Goal: Task Accomplishment & Management: Complete application form

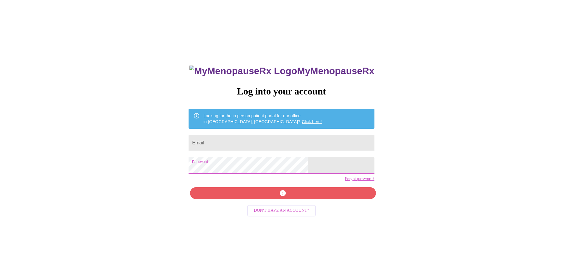
click at [275, 142] on input "Email" at bounding box center [282, 143] width 186 height 17
type input "[PERSON_NAME][EMAIL_ADDRESS][DOMAIN_NAME]"
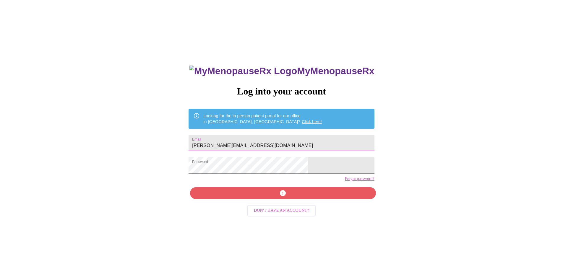
click at [267, 203] on div "MyMenopauseRx Log into your account Looking for the in person patient portal fo…" at bounding box center [282, 190] width 198 height 269
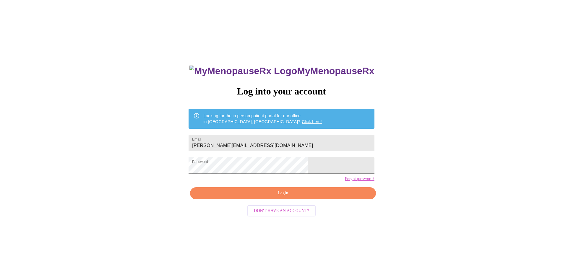
click at [267, 197] on span "Login" at bounding box center [283, 193] width 172 height 7
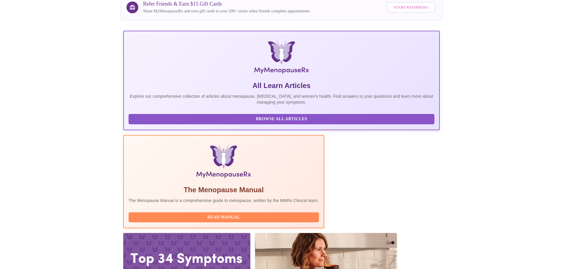
scroll to position [85, 0]
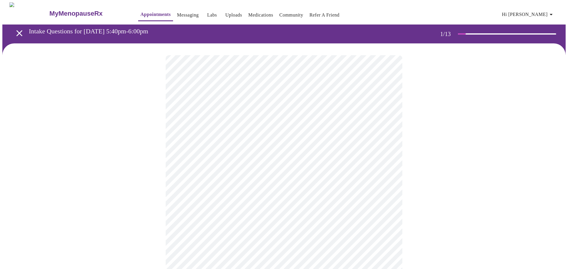
click at [318, 130] on body "MyMenopauseRx Appointments Messaging Labs Uploads Medications Community Refer a…" at bounding box center [283, 274] width 563 height 544
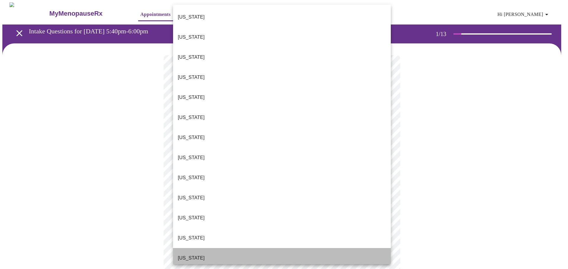
click at [292, 248] on li "[US_STATE]" at bounding box center [282, 258] width 218 height 20
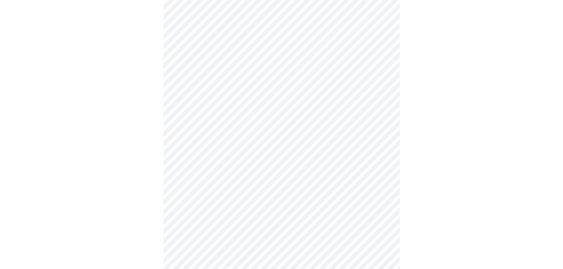
scroll to position [61, 0]
click at [297, 112] on body "MyMenopauseRx Appointments Messaging Labs Uploads Medications Community Refer a…" at bounding box center [281, 211] width 559 height 540
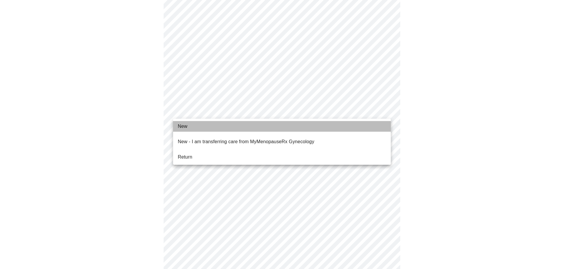
click at [294, 123] on li "New" at bounding box center [282, 126] width 218 height 11
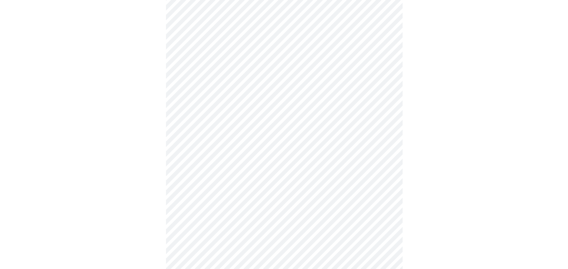
scroll to position [263, 0]
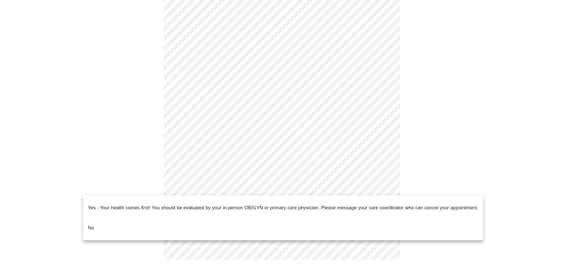
click at [259, 189] on body "MyMenopauseRx Appointments Messaging Labs Uploads Medications Community Refer a…" at bounding box center [283, 6] width 563 height 532
click at [245, 218] on li "No" at bounding box center [283, 228] width 400 height 20
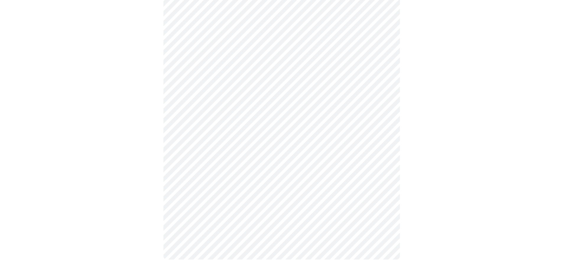
scroll to position [0, 0]
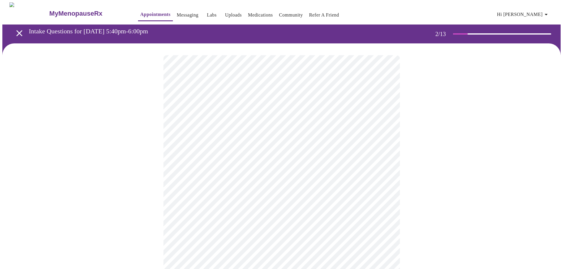
click at [383, 122] on body "MyMenopauseRx Appointments Messaging Labs Uploads Medications Community Refer a…" at bounding box center [281, 179] width 559 height 355
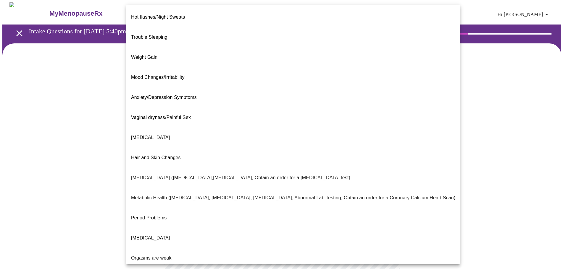
click at [361, 15] on li "Hot flashes/Night Sweats" at bounding box center [293, 17] width 334 height 20
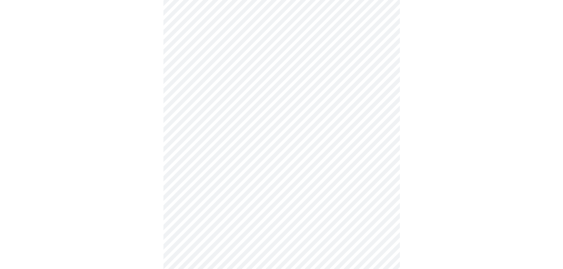
scroll to position [65, 0]
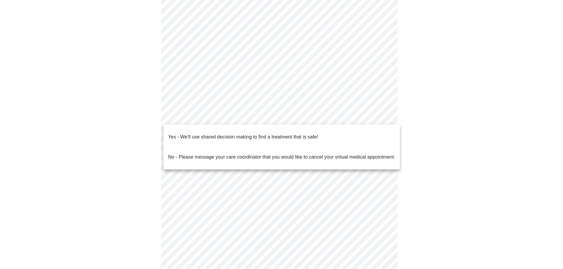
click at [373, 117] on body "MyMenopauseRx Appointments Messaging Labs Uploads Medications Community Refer a…" at bounding box center [281, 114] width 559 height 352
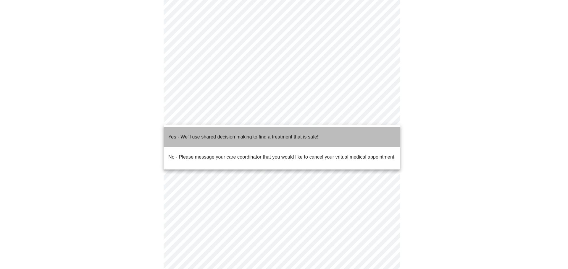
click at [362, 132] on li "Yes - We'll use shared decision making to find a treatment that is safe!" at bounding box center [282, 137] width 237 height 20
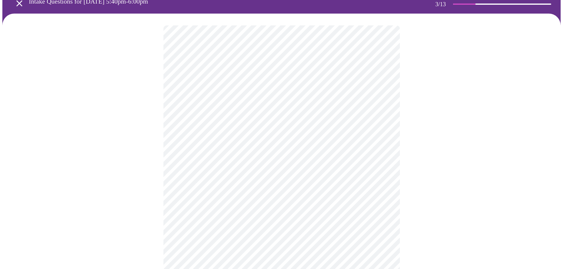
scroll to position [30, 0]
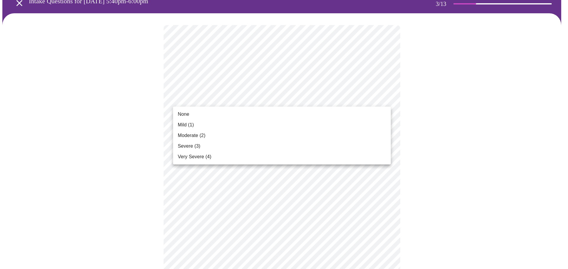
click at [369, 134] on li "Moderate (2)" at bounding box center [282, 135] width 218 height 11
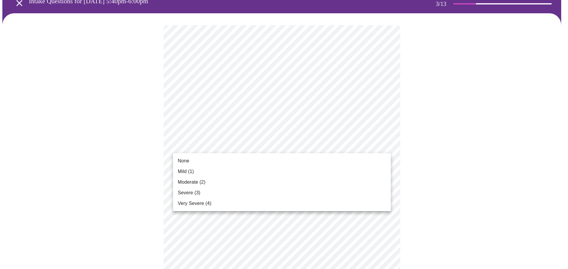
click at [359, 171] on li "Mild (1)" at bounding box center [282, 171] width 218 height 11
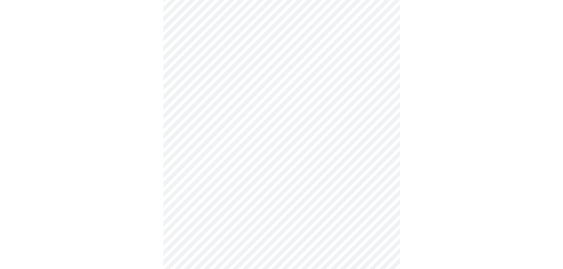
scroll to position [78, 0]
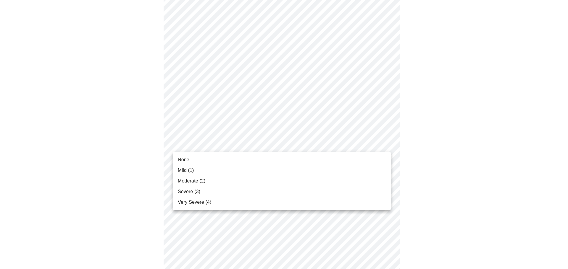
click at [359, 180] on li "Moderate (2)" at bounding box center [282, 181] width 218 height 11
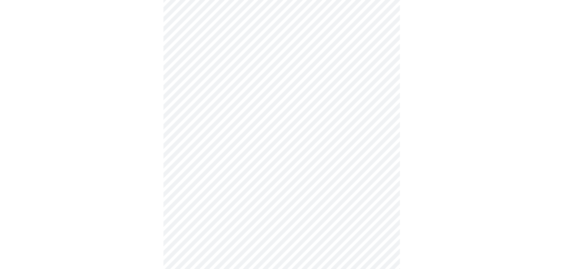
scroll to position [140, 0]
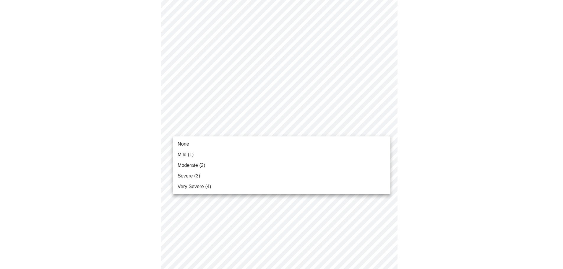
click at [381, 130] on body "MyMenopauseRx Appointments Messaging Labs Uploads Medications Community Refer a…" at bounding box center [281, 243] width 559 height 762
click at [350, 170] on li "Moderate (2)" at bounding box center [282, 165] width 218 height 11
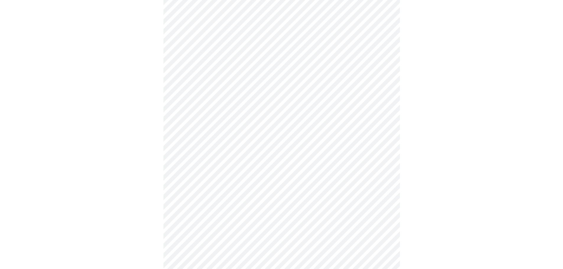
scroll to position [173, 0]
click at [374, 129] on body "MyMenopauseRx Appointments Messaging Labs Uploads Medications Community Refer a…" at bounding box center [281, 205] width 559 height 753
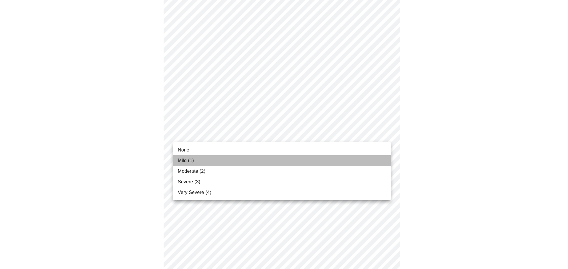
click at [361, 159] on li "Mild (1)" at bounding box center [282, 161] width 218 height 11
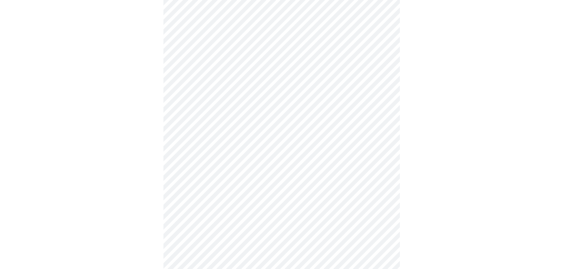
scroll to position [222, 0]
click at [374, 124] on body "MyMenopauseRx Appointments Messaging Labs Uploads Medications Community Refer a…" at bounding box center [281, 153] width 559 height 745
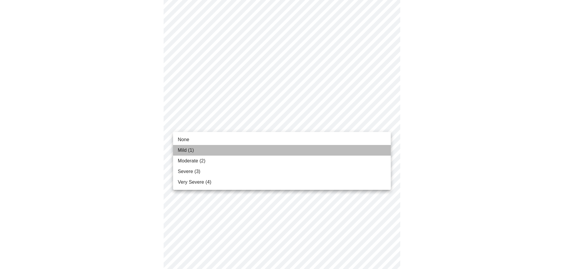
click at [322, 149] on li "Mild (1)" at bounding box center [282, 150] width 218 height 11
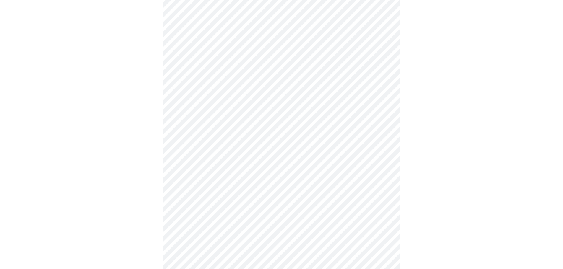
scroll to position [258, 0]
click at [357, 133] on body "MyMenopauseRx Appointments Messaging Labs Uploads Medications Community Refer a…" at bounding box center [281, 112] width 559 height 737
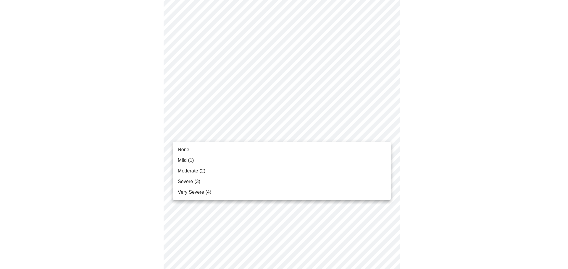
click at [349, 178] on li "Severe (3)" at bounding box center [282, 182] width 218 height 11
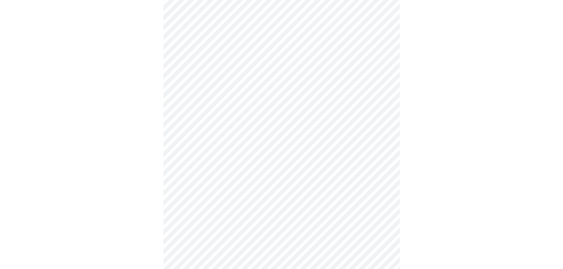
scroll to position [304, 0]
click at [359, 133] on body "MyMenopauseRx Appointments Messaging Labs Uploads Medications Community Refer a…" at bounding box center [281, 63] width 559 height 729
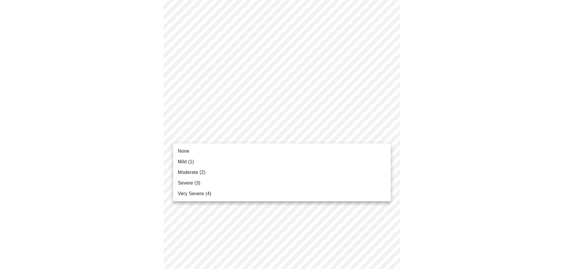
click at [338, 193] on li "Very Severe (4)" at bounding box center [282, 194] width 218 height 11
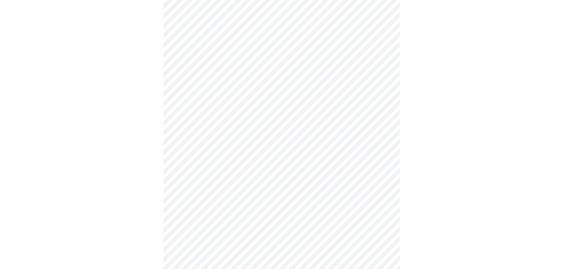
scroll to position [344, 0]
click at [359, 137] on body "MyMenopauseRx Appointments Messaging Labs Uploads Medications Community Refer a…" at bounding box center [281, 18] width 559 height 720
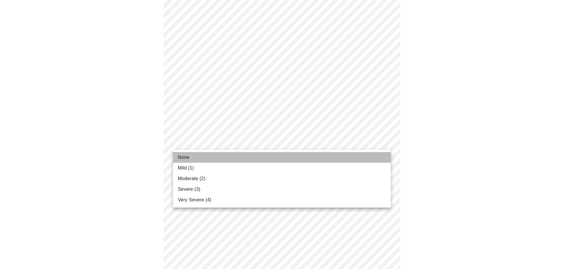
click at [348, 159] on li "None" at bounding box center [282, 157] width 218 height 11
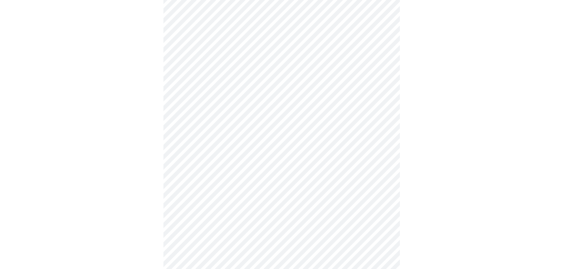
scroll to position [399, 0]
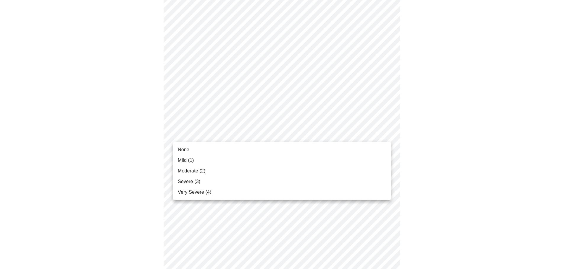
click at [343, 193] on li "Very Severe (4)" at bounding box center [282, 192] width 218 height 11
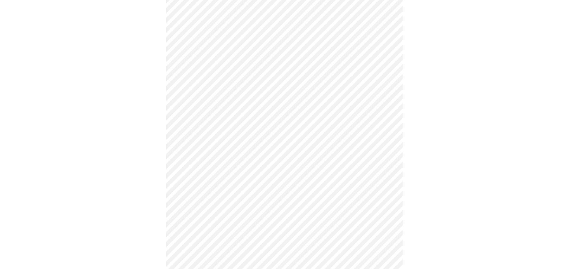
scroll to position [434, 0]
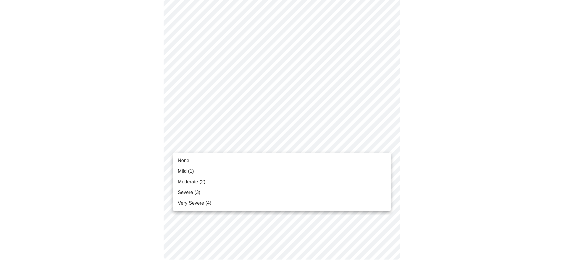
click at [347, 182] on li "Moderate (2)" at bounding box center [282, 182] width 218 height 11
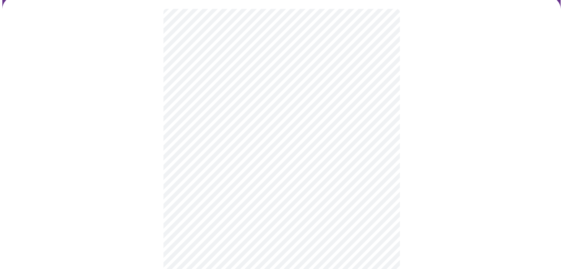
scroll to position [29, 0]
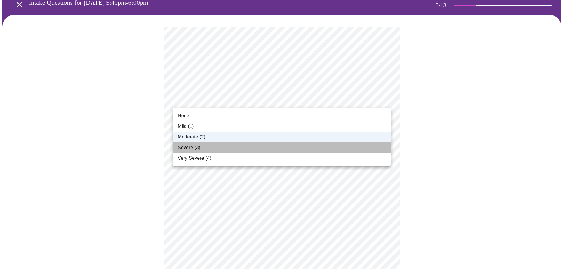
click at [370, 148] on li "Severe (3)" at bounding box center [282, 148] width 218 height 11
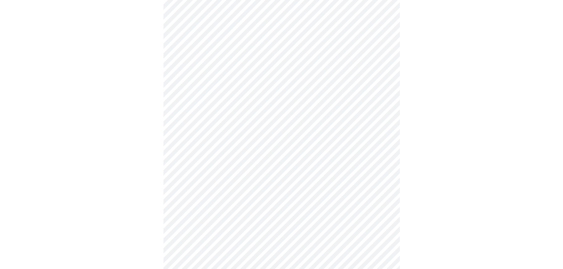
scroll to position [207, 0]
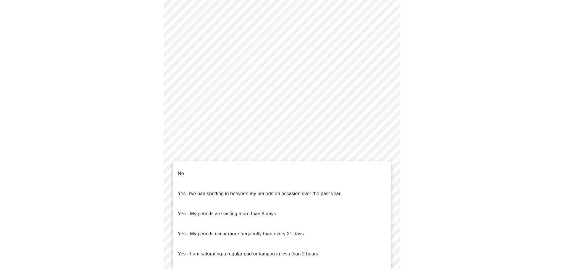
click at [374, 152] on body "MyMenopauseRx Appointments Messaging Labs Uploads Medications Community Refer a…" at bounding box center [283, 87] width 563 height 584
click at [360, 170] on li "No" at bounding box center [282, 174] width 218 height 20
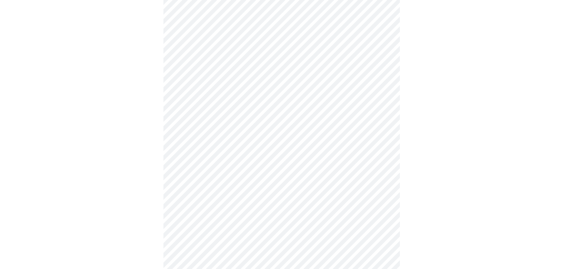
scroll to position [271, 0]
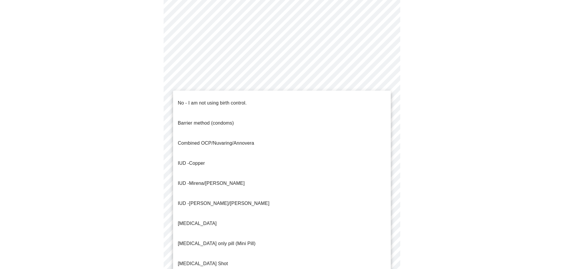
click at [371, 136] on body "MyMenopauseRx Appointments Messaging Labs Uploads Medications Community Refer a…" at bounding box center [283, 22] width 563 height 580
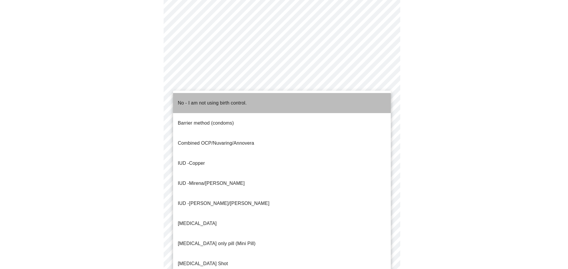
click at [355, 103] on li "No - I am not using birth control." at bounding box center [282, 103] width 218 height 20
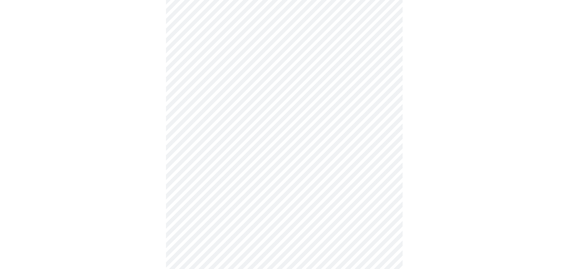
scroll to position [307, 0]
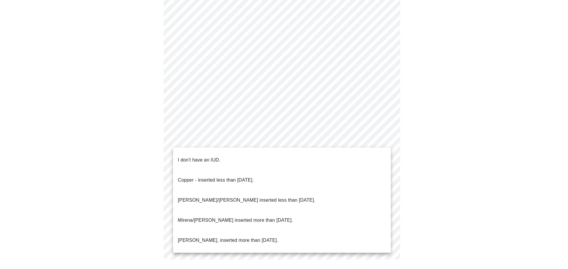
click at [352, 159] on li "I don't have an IUD." at bounding box center [282, 160] width 218 height 20
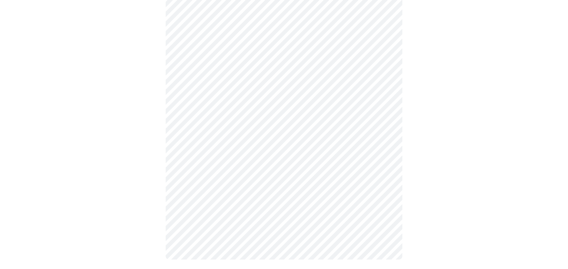
scroll to position [304, 0]
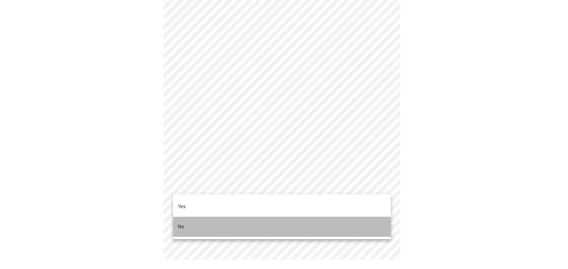
click at [333, 219] on li "No" at bounding box center [282, 227] width 218 height 20
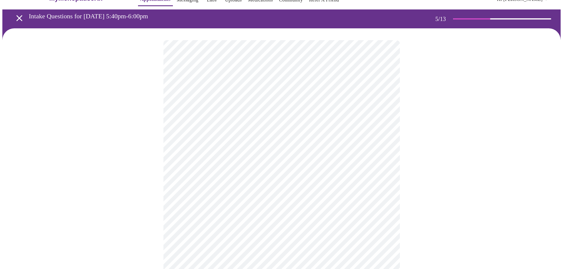
scroll to position [16, 0]
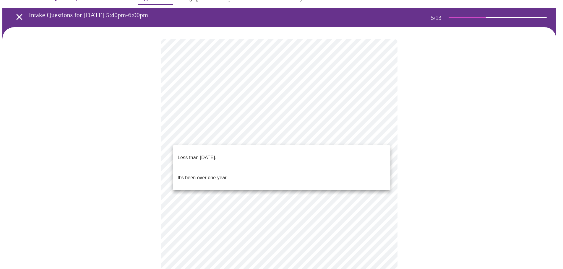
click at [373, 137] on body "MyMenopauseRx Appointments Messaging Labs Uploads Medications Community Refer a…" at bounding box center [281, 225] width 559 height 479
click at [366, 152] on li "Less than [DATE]." at bounding box center [282, 158] width 218 height 20
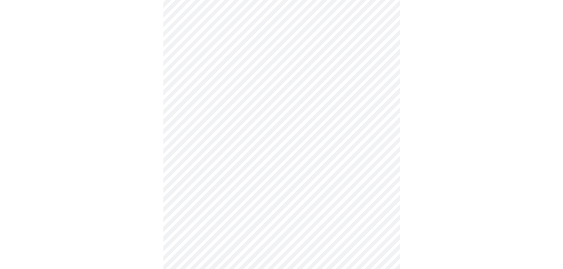
scroll to position [82, 0]
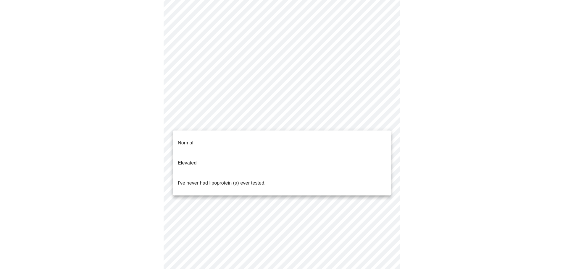
click at [378, 118] on body "MyMenopauseRx Appointments Messaging Labs Uploads Medications Community Refer a…" at bounding box center [283, 157] width 563 height 475
click at [378, 118] on div at bounding box center [284, 134] width 568 height 269
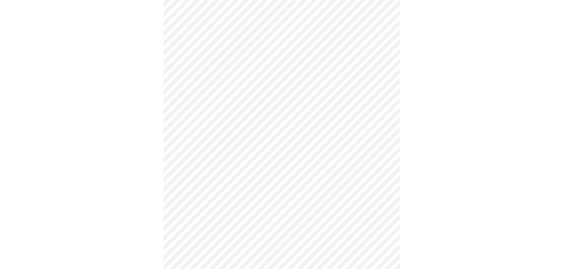
click at [383, 122] on body "MyMenopauseRx Appointments Messaging Labs Uploads Medications Community Refer a…" at bounding box center [281, 157] width 559 height 475
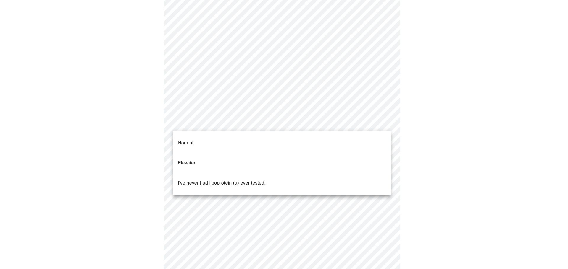
click at [212, 180] on p "I've never had lipoprotein (a) ever tested." at bounding box center [222, 183] width 88 height 7
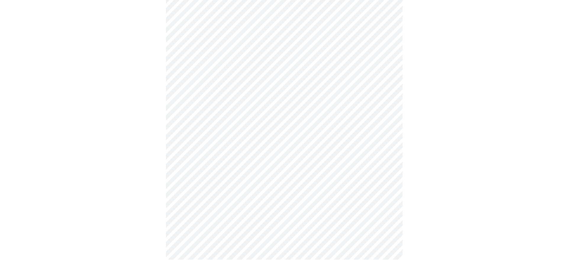
scroll to position [0, 0]
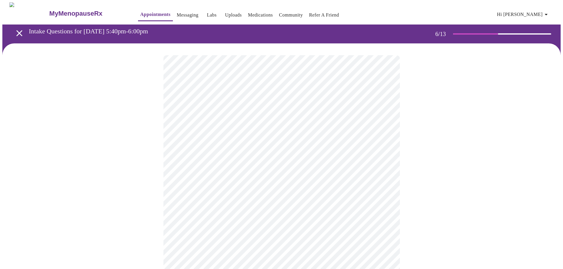
click at [303, 167] on body "MyMenopauseRx Appointments Messaging Labs Uploads Medications Community Refer a…" at bounding box center [281, 160] width 559 height 316
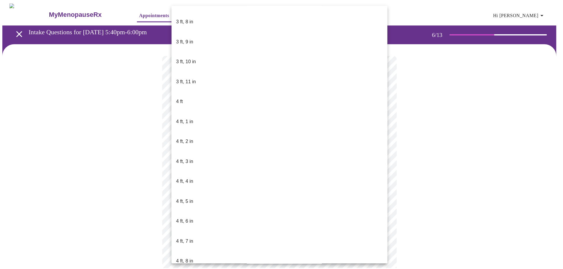
scroll to position [157, 0]
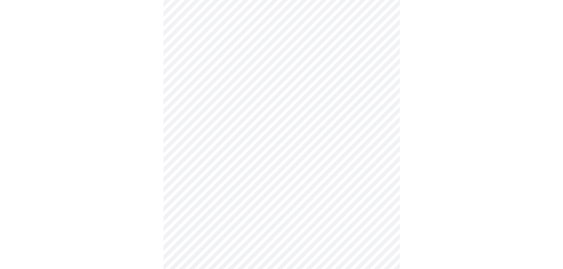
scroll to position [1498, 0]
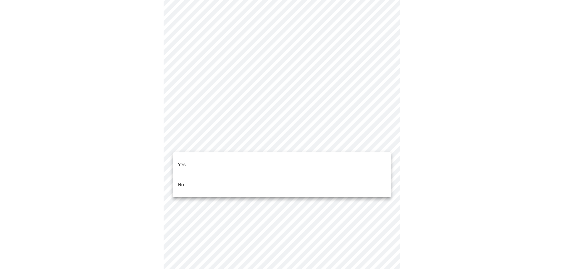
click at [302, 175] on li "No" at bounding box center [282, 185] width 218 height 20
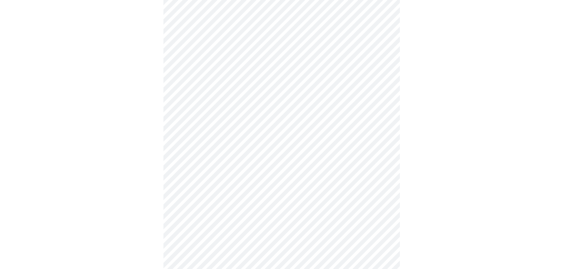
scroll to position [290, 0]
click at [261, 203] on body "MyMenopauseRx Appointments Messaging Labs Uploads Medications Community Refer a…" at bounding box center [281, 0] width 559 height 577
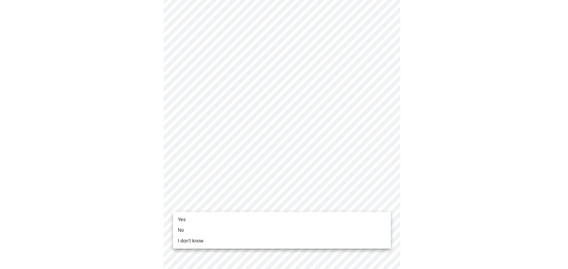
click at [256, 222] on li "Yes" at bounding box center [282, 220] width 218 height 11
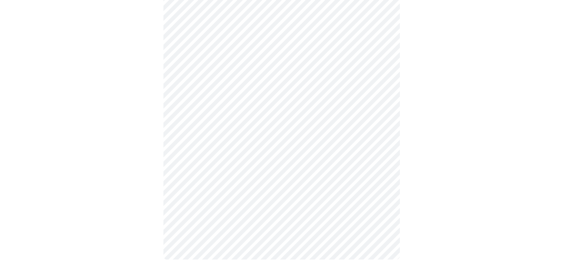
scroll to position [0, 0]
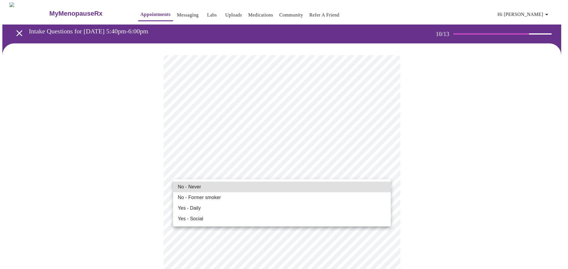
click at [251, 186] on li "No - Never" at bounding box center [282, 187] width 218 height 11
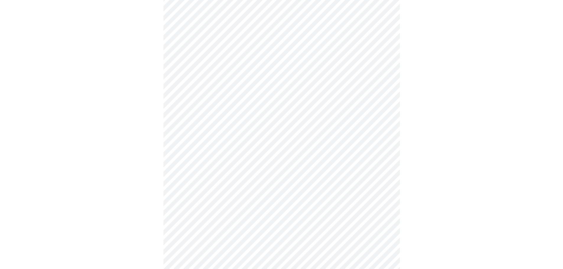
scroll to position [489, 0]
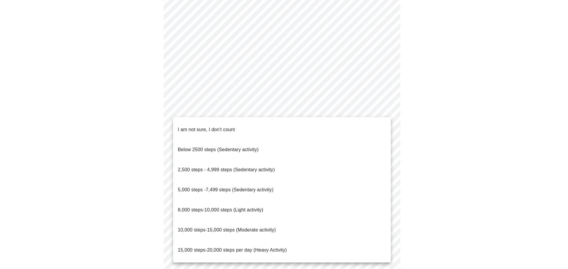
click at [305, 140] on li "Below 2500 steps (Sedentary activity)" at bounding box center [282, 150] width 218 height 20
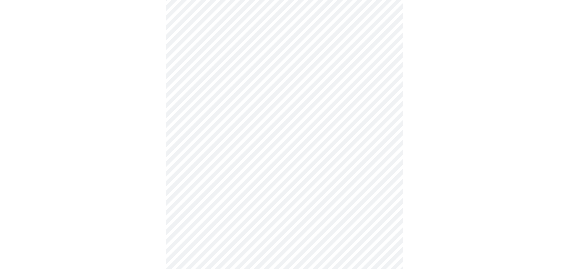
scroll to position [502, 0]
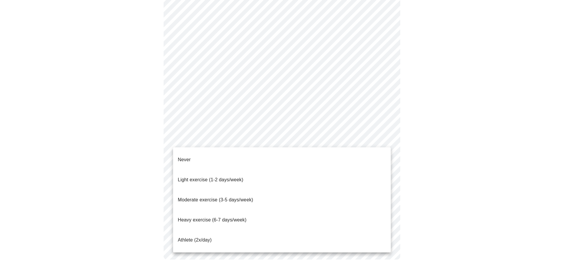
click at [247, 170] on li "Light exercise (1-2 days/week)" at bounding box center [282, 180] width 218 height 20
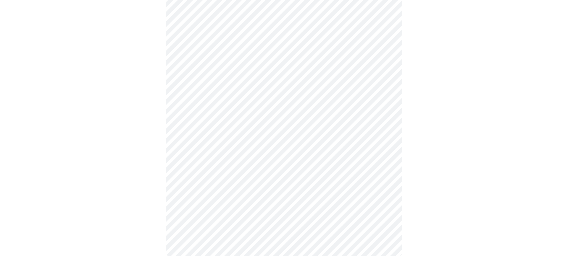
scroll to position [498, 0]
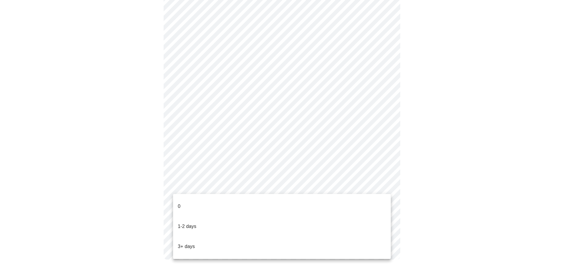
click at [242, 217] on li "1-2 days" at bounding box center [282, 227] width 218 height 20
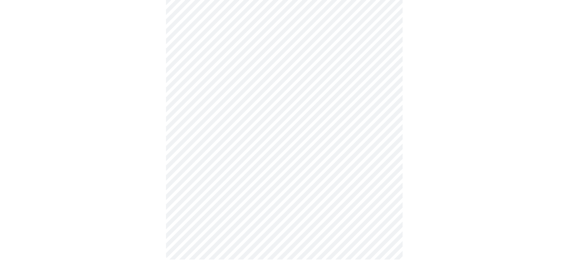
scroll to position [0, 0]
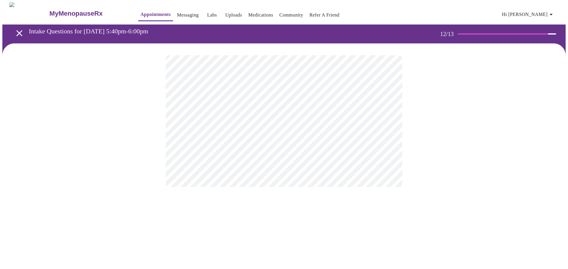
click at [380, 120] on body "MyMenopauseRx Appointments Messaging Labs Uploads Medications Community Refer a…" at bounding box center [283, 100] width 563 height 197
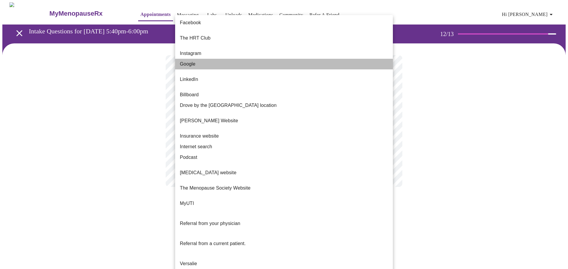
click at [358, 59] on li "Google" at bounding box center [284, 64] width 218 height 11
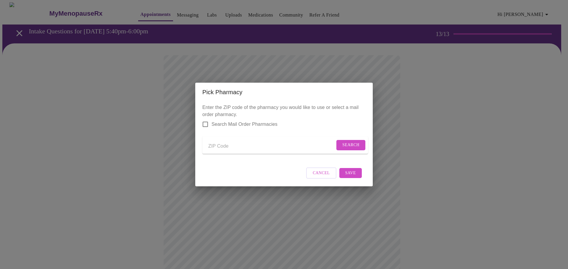
click at [259, 147] on input "Send a message to your care team" at bounding box center [271, 146] width 127 height 9
type input "62021"
click at [205, 120] on input "Search Mail Order Pharmacies" at bounding box center [205, 124] width 12 height 12
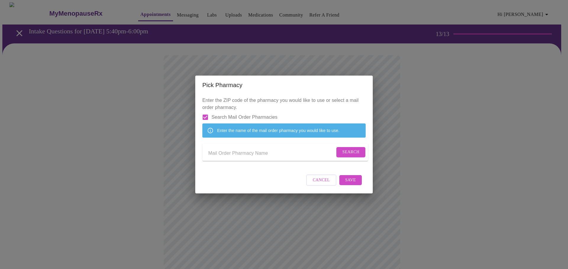
click at [205, 111] on input "Search Mail Order Pharmacies" at bounding box center [205, 117] width 12 height 12
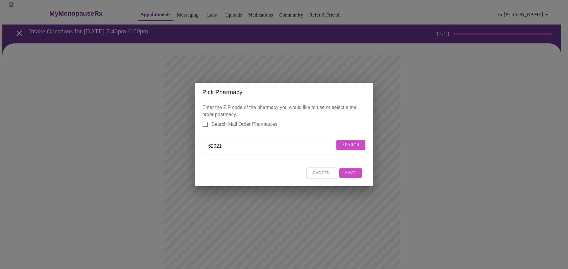
click at [350, 144] on span "Search" at bounding box center [350, 145] width 17 height 7
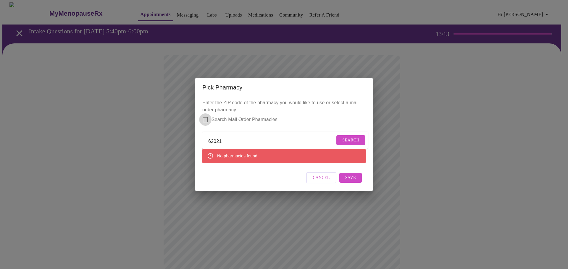
click at [206, 116] on input "Search Mail Order Pharmacies" at bounding box center [205, 120] width 12 height 12
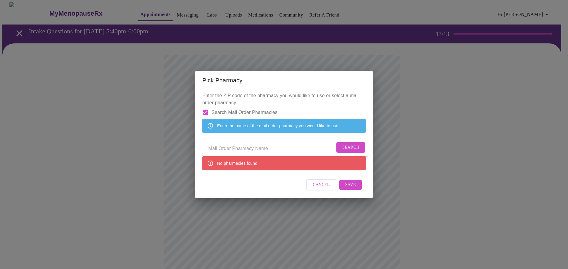
click at [352, 149] on span "Search" at bounding box center [350, 147] width 17 height 7
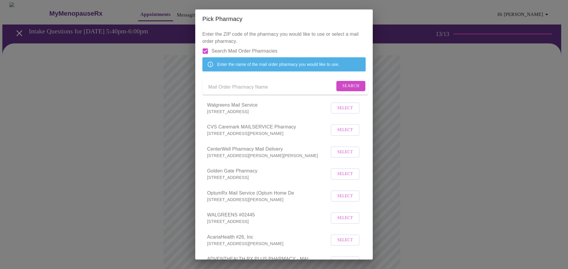
click at [206, 50] on input "Search Mail Order Pharmacies" at bounding box center [205, 51] width 12 height 12
checkbox input "false"
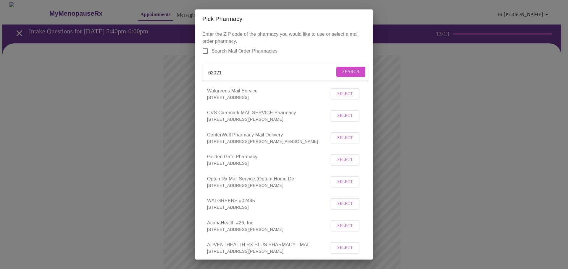
click at [254, 77] on input "62021" at bounding box center [271, 72] width 127 height 9
type input "62024"
click at [346, 76] on span "Search" at bounding box center [350, 71] width 17 height 7
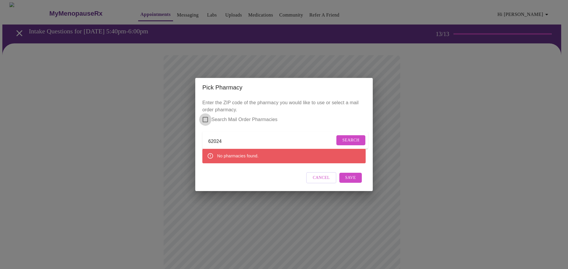
click at [205, 116] on input "Search Mail Order Pharmacies" at bounding box center [205, 120] width 12 height 12
checkbox input "true"
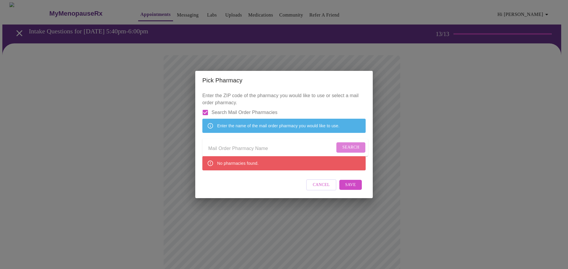
click at [349, 148] on span "Search" at bounding box center [350, 147] width 17 height 7
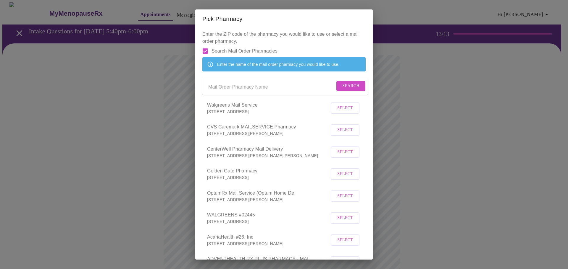
click at [261, 92] on input "Send a message to your care team" at bounding box center [271, 86] width 127 height 9
click at [342, 90] on span "Search" at bounding box center [350, 85] width 17 height 7
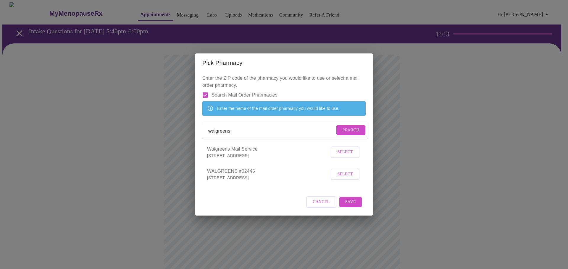
click at [217, 132] on input "walgreens" at bounding box center [271, 131] width 127 height 9
type input "optum"
click at [351, 134] on span "Search" at bounding box center [350, 130] width 17 height 7
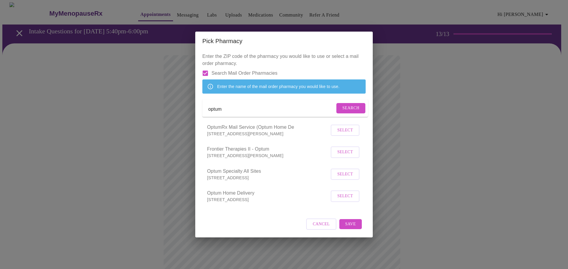
click at [349, 134] on span "Select" at bounding box center [345, 130] width 16 height 7
click at [350, 228] on span "Save" at bounding box center [350, 223] width 11 height 7
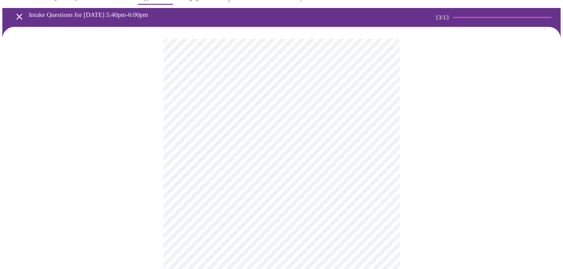
scroll to position [15, 0]
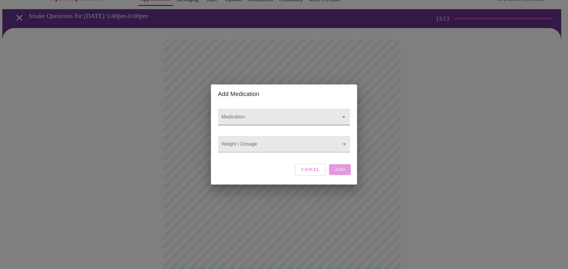
click at [297, 114] on input "Medication" at bounding box center [275, 119] width 110 height 11
click at [299, 127] on li "[MEDICAL_DATA] Oral Tablet" at bounding box center [284, 128] width 130 height 11
type input "[MEDICAL_DATA] Oral Tablet"
click at [316, 146] on body "MyMenopauseRx Appointments Messaging Labs Uploads Medications Community Refer a…" at bounding box center [283, 209] width 563 height 445
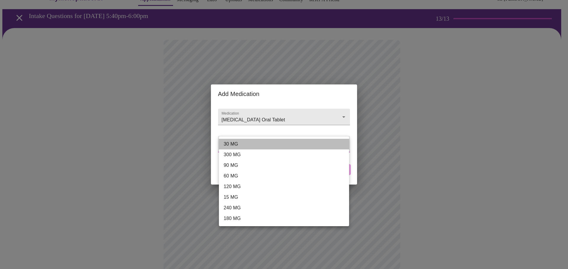
click at [300, 144] on li "30 MG" at bounding box center [284, 144] width 130 height 11
type input "30 MG"
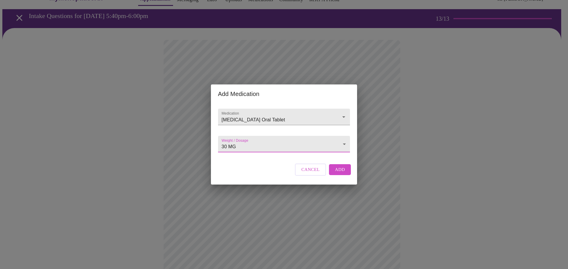
click at [340, 174] on span "Add" at bounding box center [340, 170] width 10 height 8
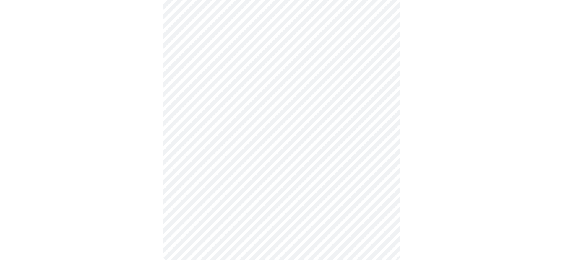
scroll to position [188, 0]
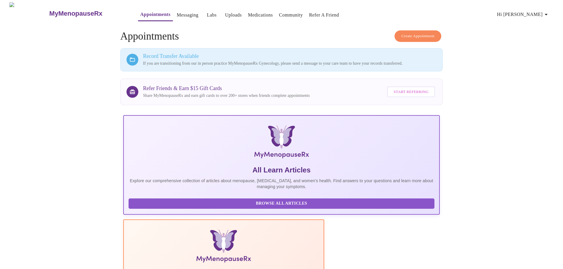
scroll to position [85, 0]
